Goal: Transaction & Acquisition: Purchase product/service

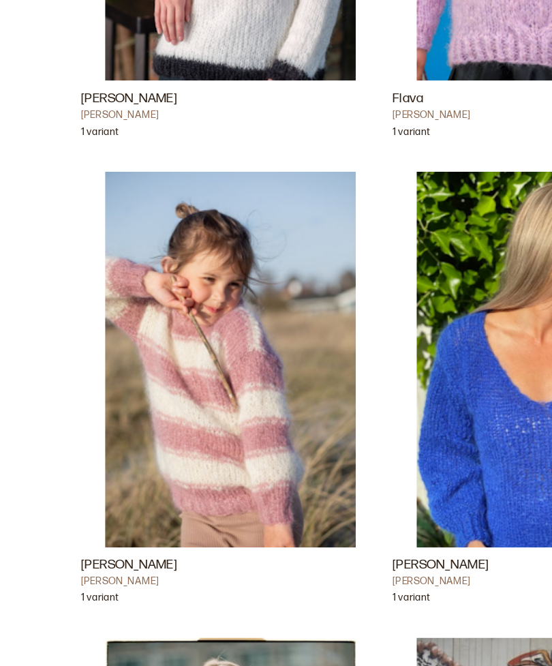
scroll to position [9857, 0]
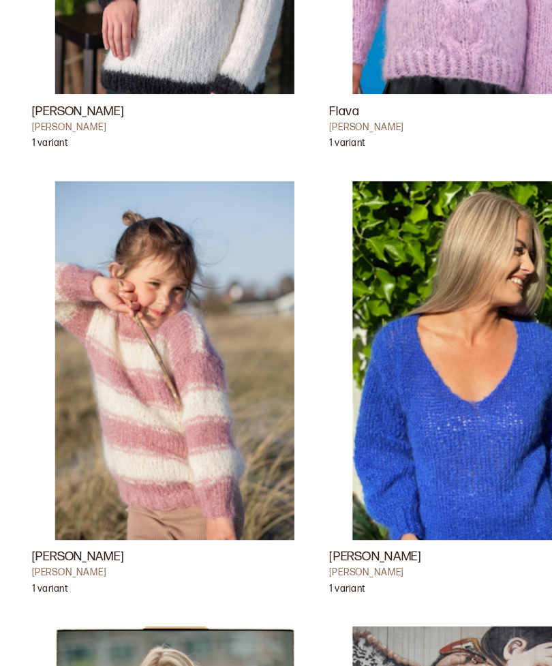
click at [175, 388] on img "Camilla Genser Rosa" at bounding box center [149, 368] width 204 height 307
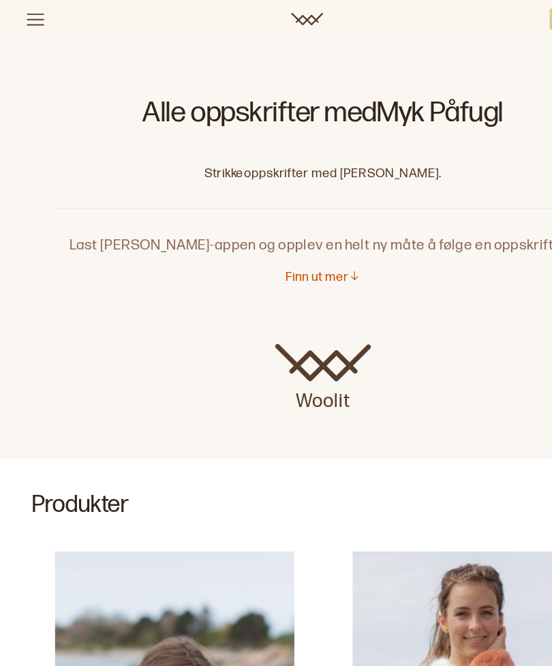
click at [166, 152] on p "Strikkeoppskrifter med [PERSON_NAME]." at bounding box center [276, 149] width 460 height 14
click at [25, 22] on icon at bounding box center [30, 16] width 17 height 17
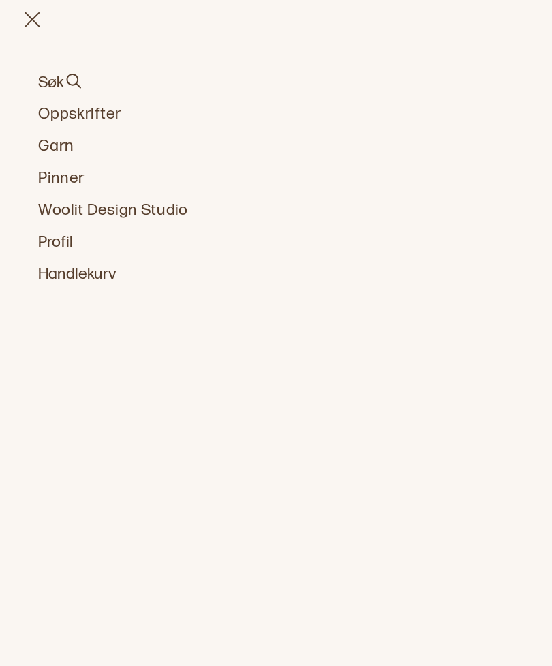
click at [52, 104] on link "Oppskrifter" at bounding box center [276, 97] width 486 height 19
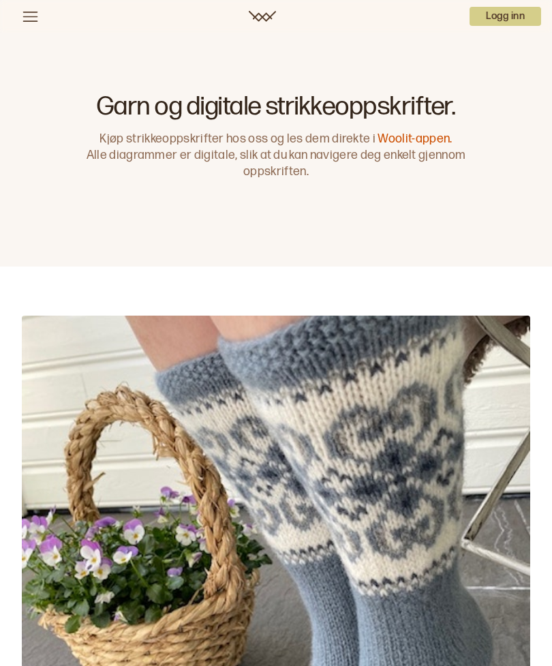
click at [24, 23] on icon at bounding box center [30, 16] width 17 height 17
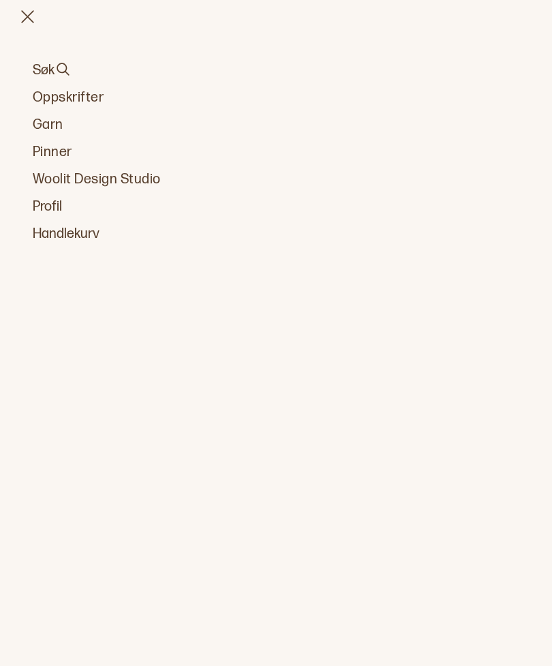
click at [46, 127] on link "Garn" at bounding box center [276, 124] width 486 height 19
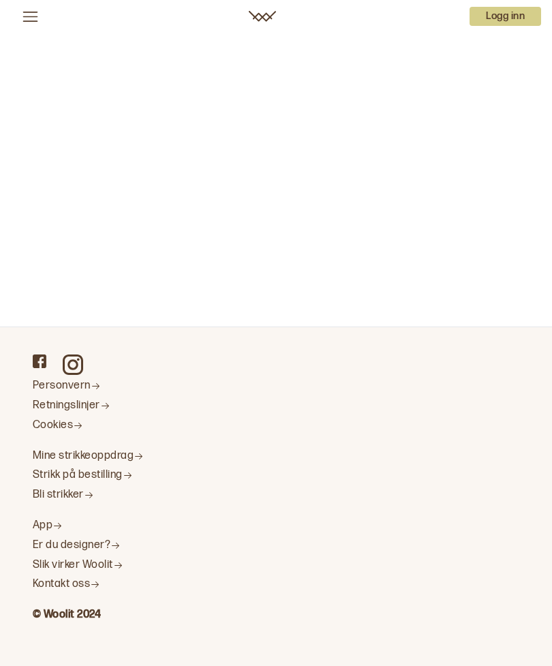
click at [33, 14] on icon at bounding box center [30, 16] width 17 height 17
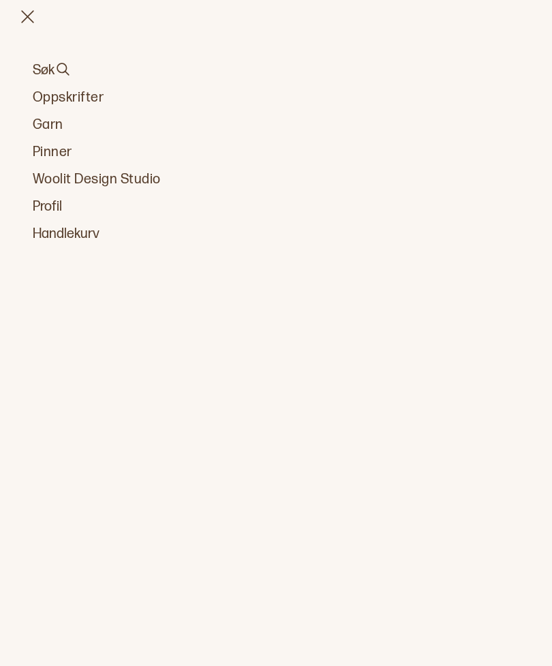
click at [57, 104] on link "Oppskrifter" at bounding box center [276, 97] width 486 height 19
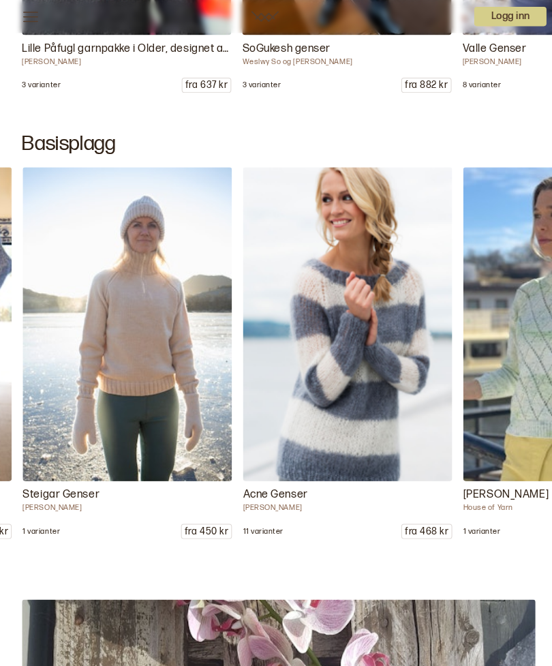
scroll to position [0, 2180]
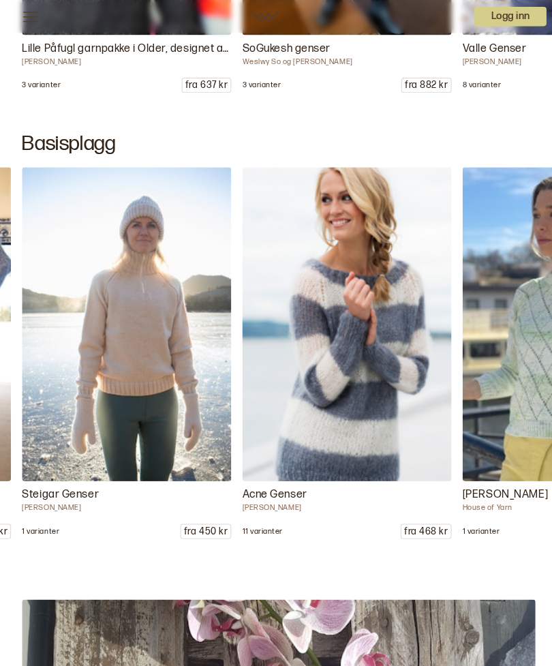
click at [386, 439] on img at bounding box center [343, 321] width 207 height 311
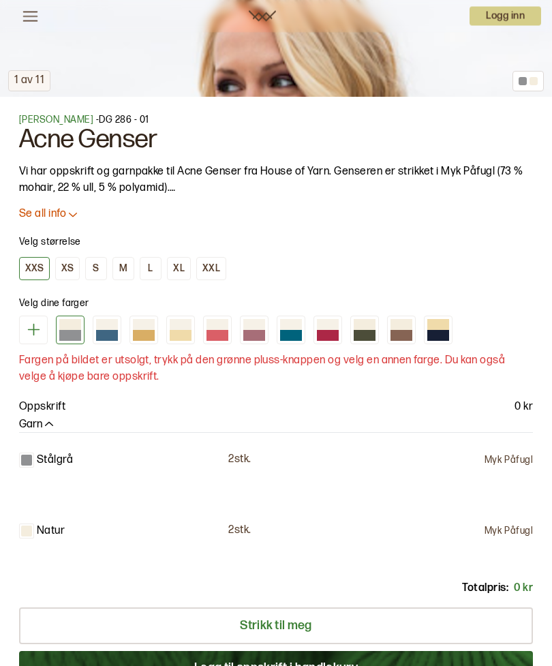
scroll to position [731, 0]
click at [441, 325] on div at bounding box center [438, 324] width 22 height 11
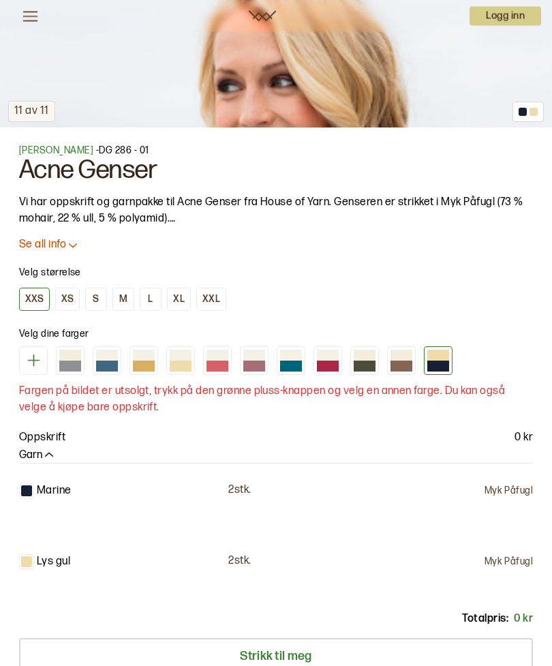
scroll to position [700, 0]
click at [35, 556] on div at bounding box center [28, 561] width 18 height 15
click at [27, 366] on icon at bounding box center [33, 360] width 17 height 17
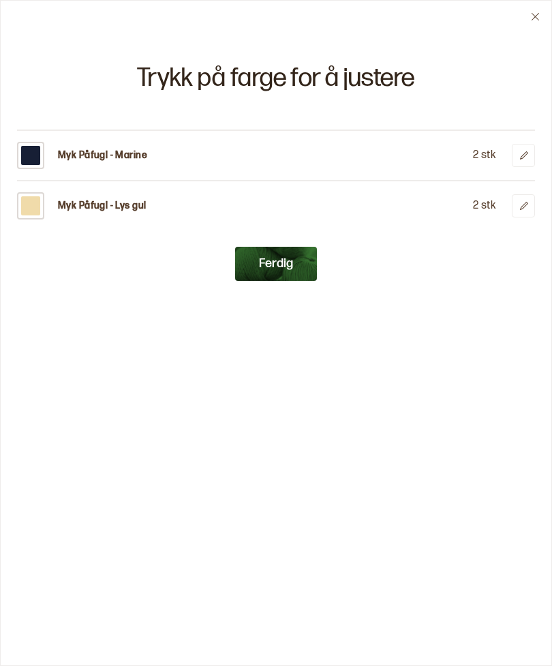
scroll to position [0, 0]
click at [52, 199] on div "Myk Påfugl - Lys gul" at bounding box center [81, 205] width 129 height 27
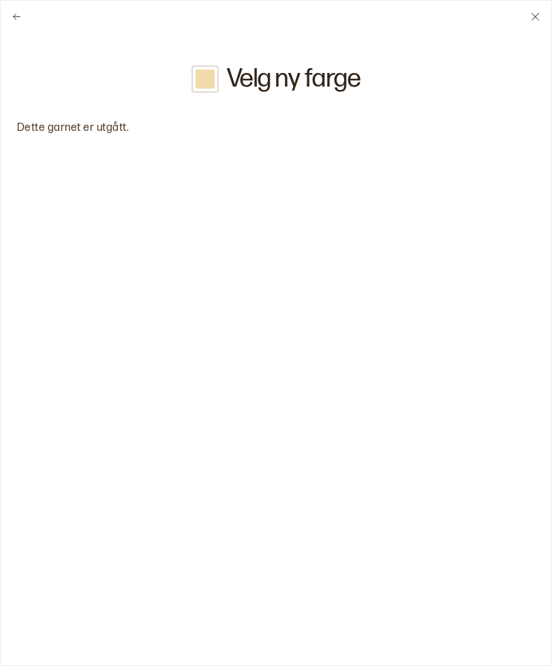
click at [191, 78] on div at bounding box center [204, 78] width 27 height 27
click at [324, 92] on h2 "Velg ny farge" at bounding box center [294, 79] width 134 height 26
click at [53, 132] on p "Dette garnet er utgått." at bounding box center [276, 128] width 518 height 16
click at [16, 14] on icon at bounding box center [17, 17] width 10 height 10
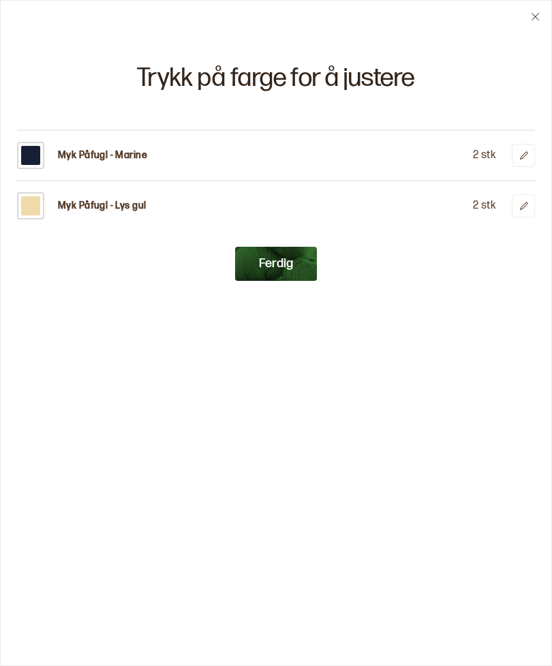
click at [529, 206] on button at bounding box center [523, 205] width 23 height 23
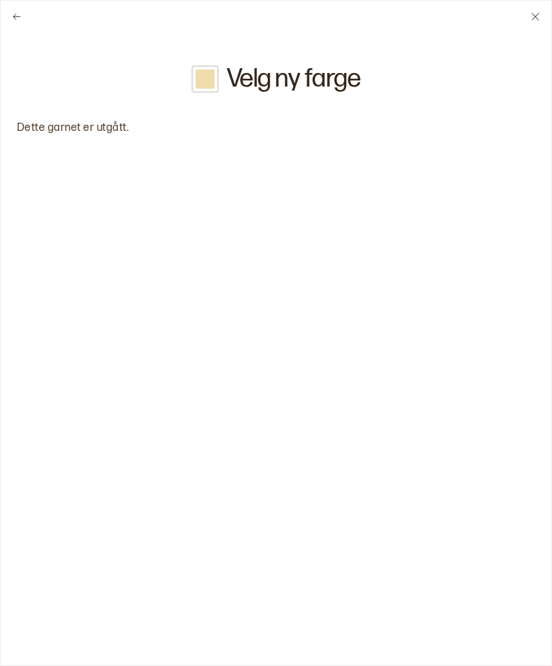
click at [8, 17] on button at bounding box center [17, 17] width 32 height 32
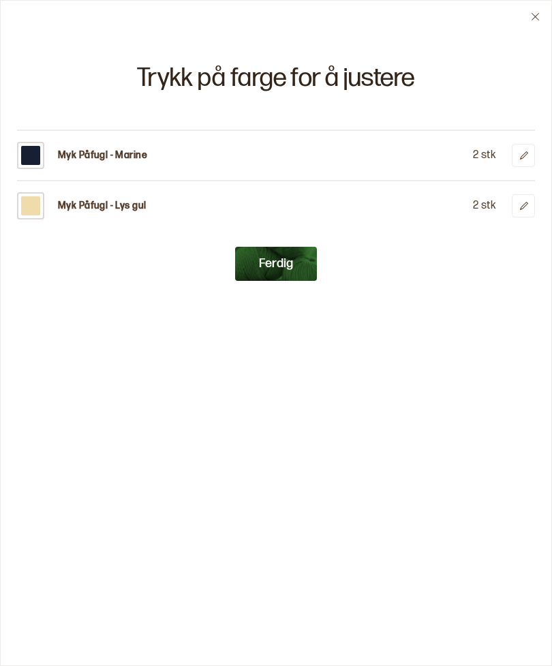
click at [292, 277] on button "Ferdig" at bounding box center [276, 264] width 82 height 34
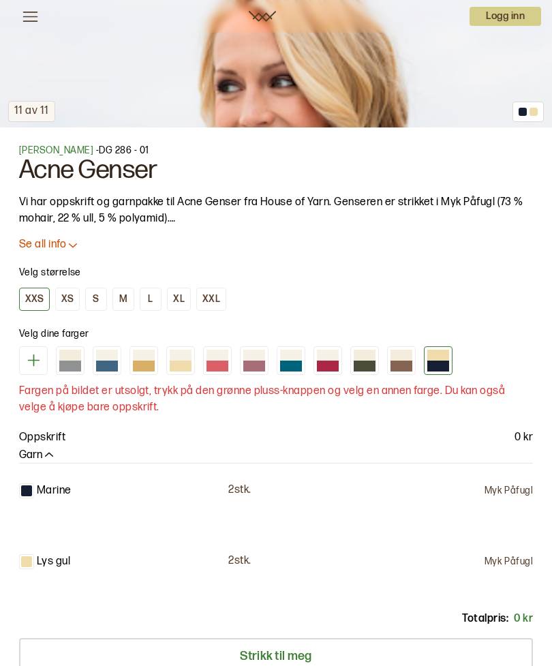
click at [91, 357] on div at bounding box center [276, 360] width 514 height 29
click at [97, 364] on div at bounding box center [107, 365] width 22 height 11
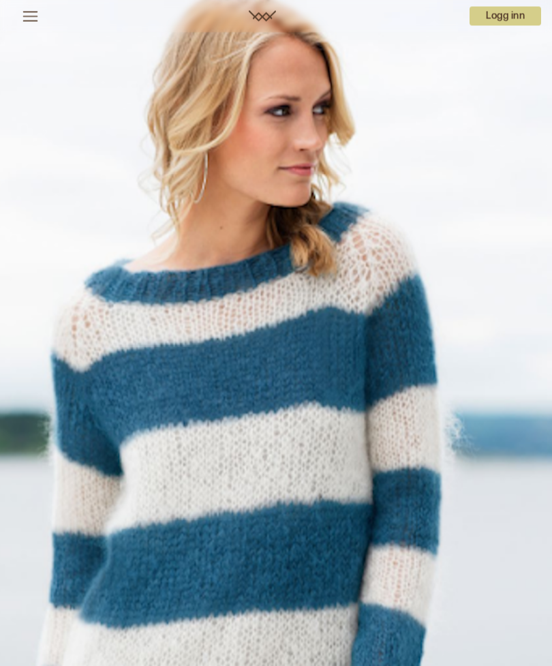
scroll to position [72, 0]
click at [25, 20] on icon at bounding box center [30, 17] width 15 height 10
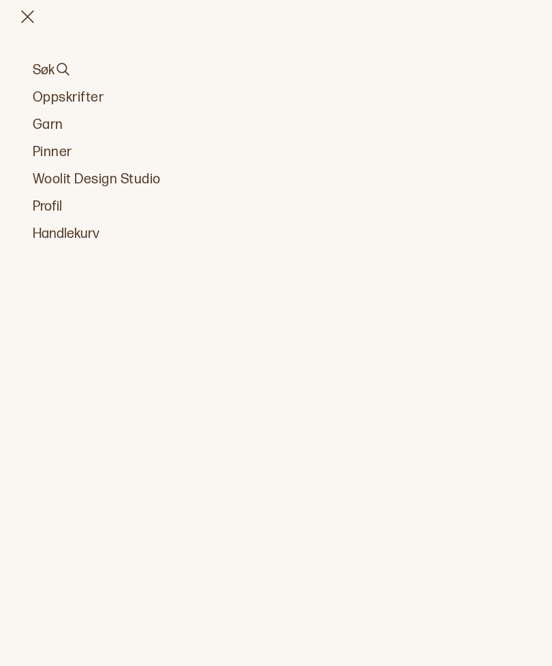
click at [84, 104] on link "Oppskrifter" at bounding box center [276, 97] width 486 height 19
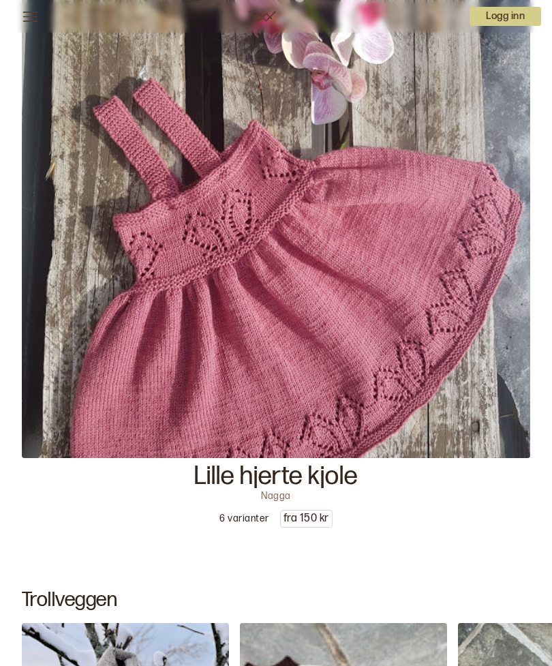
scroll to position [8152, 0]
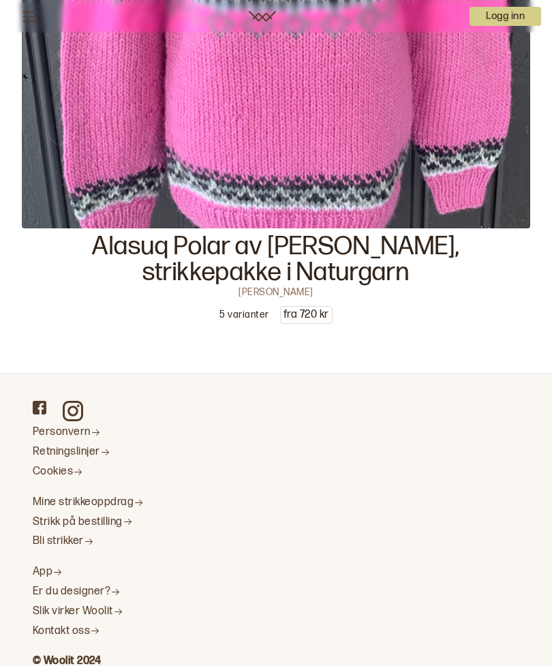
scroll to position [23433, 0]
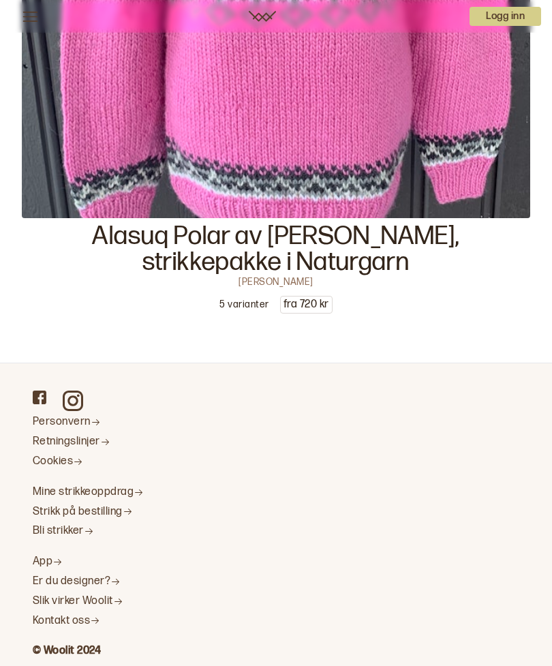
click at [314, 665] on footer "© Woolit 2024 App Er du designer? Slik virker Woolit Kontakt oss Mine strikkeop…" at bounding box center [276, 531] width 552 height 339
